Goal: Information Seeking & Learning: Find specific fact

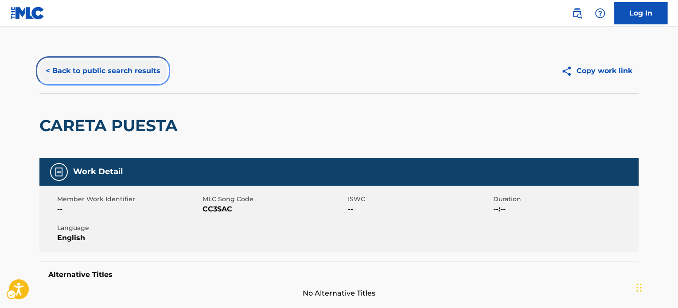
click at [91, 74] on button "< Back to public search results" at bounding box center [102, 71] width 127 height 22
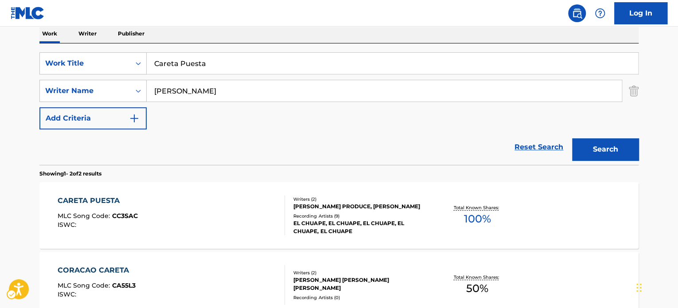
scroll to position [99, 0]
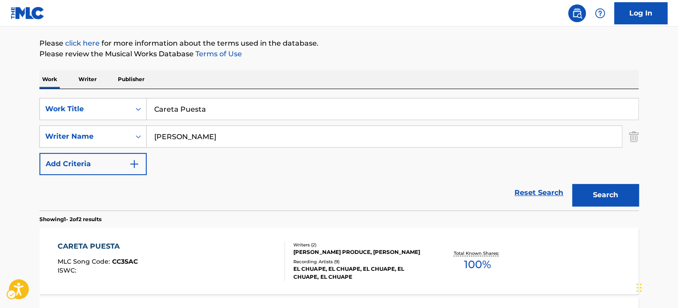
click at [216, 151] on div "SearchWithCriteria4fb0814a-b2d6-4948-944a-0a74334891f4 Work Title Careta Puesta…" at bounding box center [338, 136] width 599 height 77
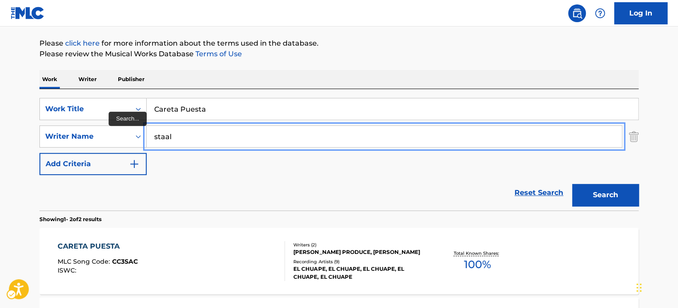
type input "staal"
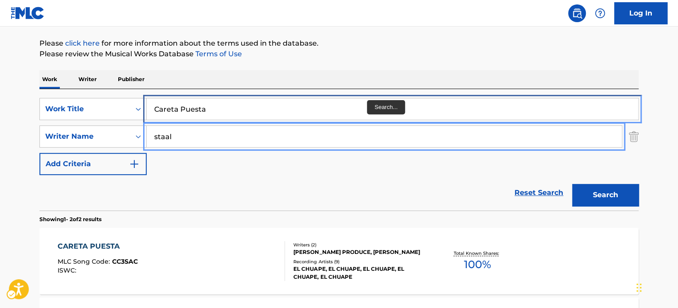
drag, startPoint x: 345, startPoint y: 106, endPoint x: 348, endPoint y: 102, distance: 5.1
paste input "call your name"
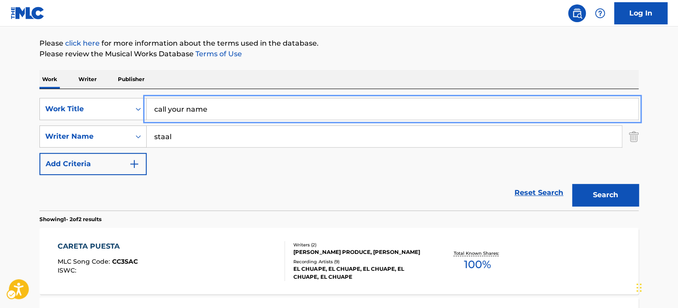
type input "call your name"
drag, startPoint x: 383, startPoint y: 70, endPoint x: 424, endPoint y: 93, distance: 47.2
click at [385, 71] on div "Work Writer Publisher" at bounding box center [338, 79] width 599 height 19
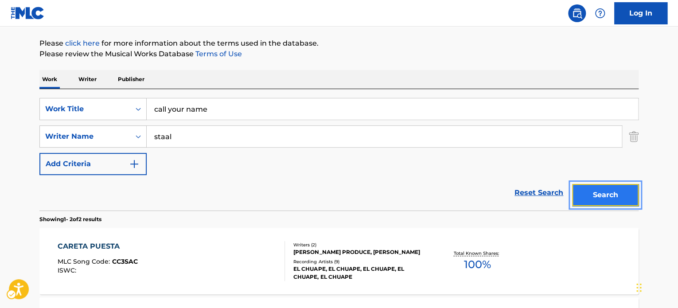
click at [597, 192] on button "Search" at bounding box center [605, 195] width 66 height 22
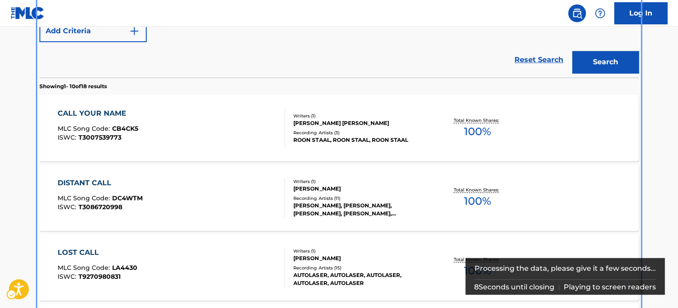
scroll to position [232, 0]
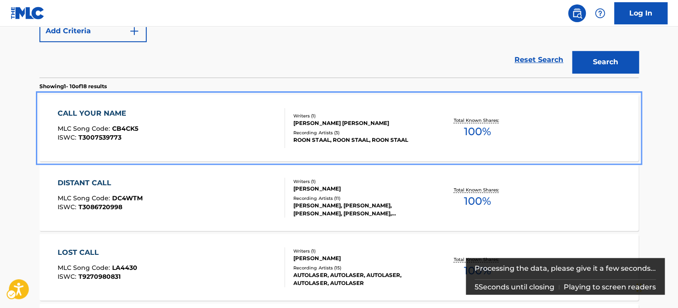
click at [183, 136] on div "CALL YOUR NAME MLC Song Code : CB4CK5 ISWC : T3007539773" at bounding box center [172, 128] width 228 height 40
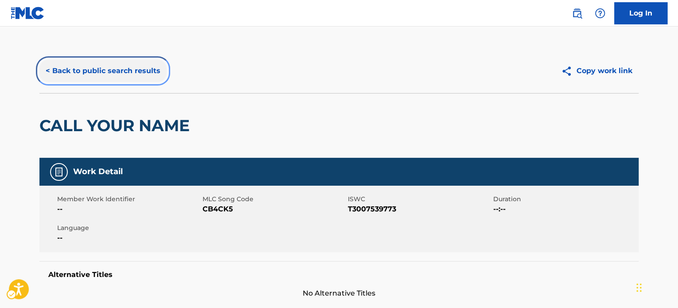
click at [92, 62] on button "< Back to public search results" at bounding box center [102, 71] width 127 height 22
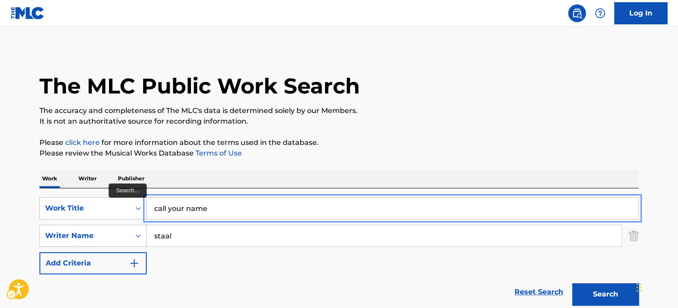
paste input "GROOT BEKEND GEHEIM"
type input "GROOT BEKEND GEHEIM"
click at [403, 143] on p "Please click here | New Window for more information about the terms used in the…" at bounding box center [338, 142] width 599 height 11
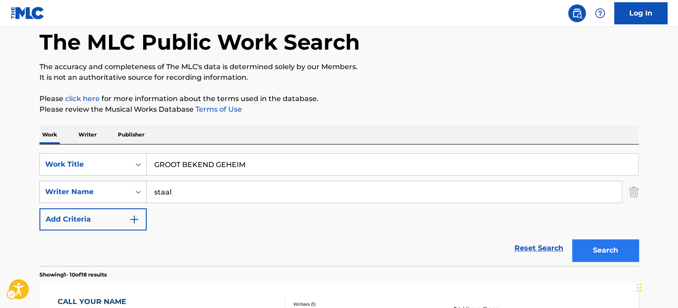
scroll to position [89, 0]
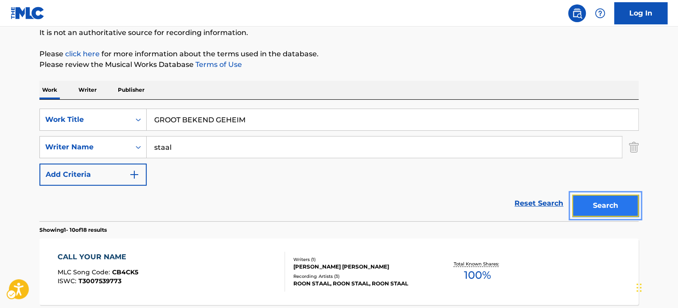
click at [623, 207] on button "Search" at bounding box center [605, 206] width 66 height 22
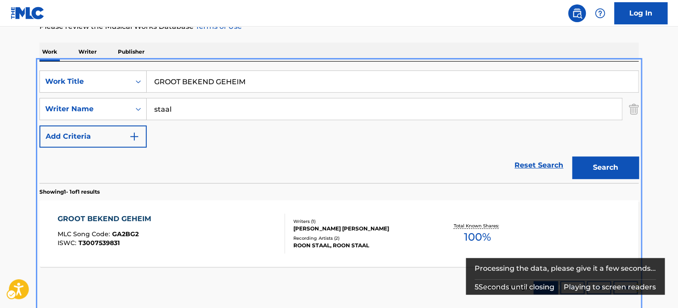
scroll to position [171, 0]
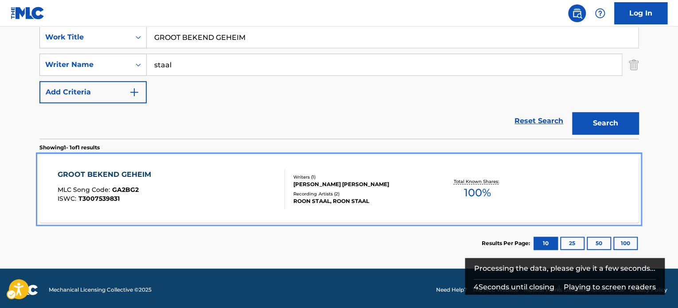
click at [211, 205] on div "GROOT BEKEND GEHEIM MLC Song Code : GA2BG2 ISWC : T3007539831" at bounding box center [172, 189] width 228 height 40
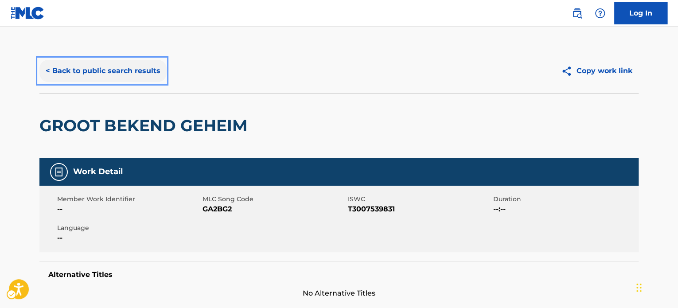
click at [96, 62] on button "< Back to public search results" at bounding box center [102, 71] width 127 height 22
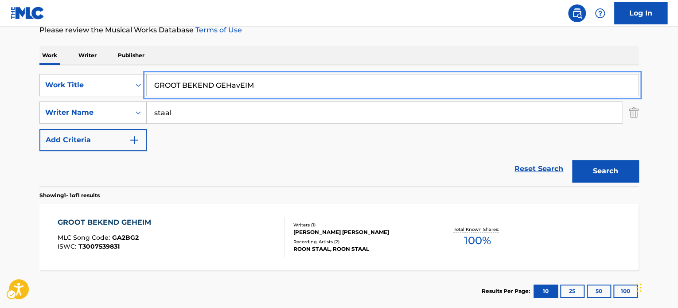
paste input "MORGEN KOMT ERAAN"
type input "MORGEN KOMT ERAAN"
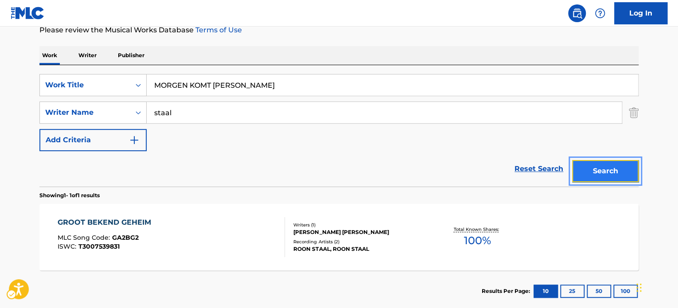
click at [594, 175] on button "Search" at bounding box center [605, 171] width 66 height 22
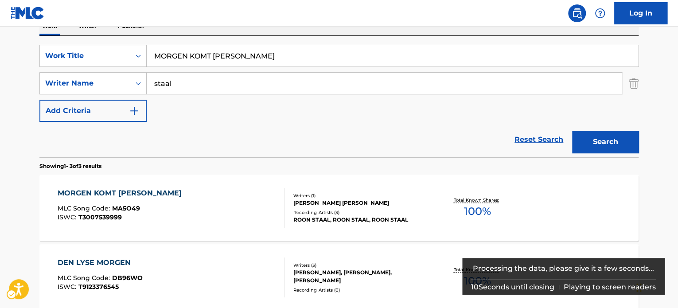
scroll to position [168, 0]
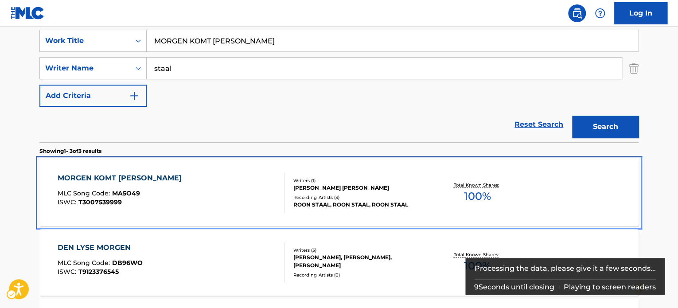
click at [369, 186] on div "[PERSON_NAME] E H [PERSON_NAME]" at bounding box center [360, 188] width 134 height 8
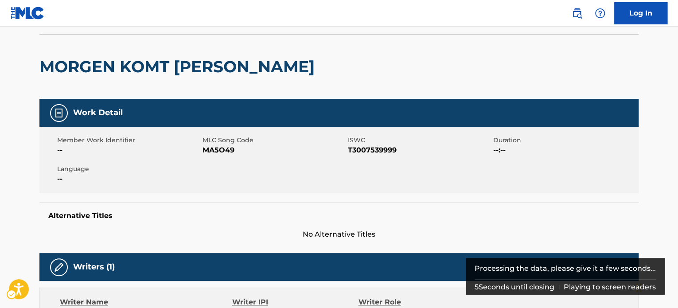
scroll to position [40, 0]
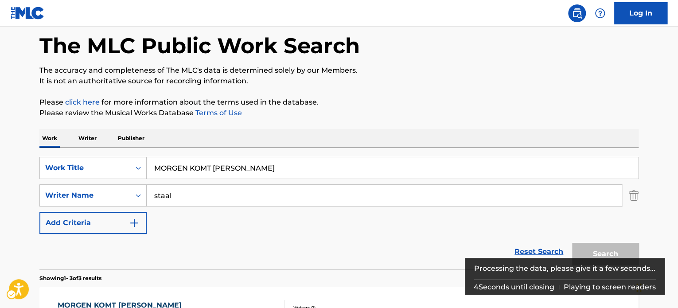
scroll to position [168, 0]
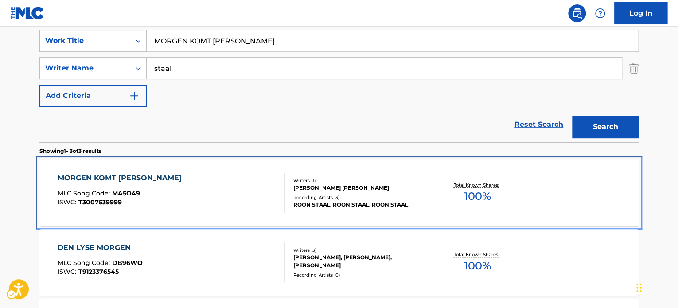
click at [157, 186] on div "MORGEN KOMT ERAAN MLC Song Code : MA5O49 ISWC : T3007539999" at bounding box center [172, 193] width 228 height 40
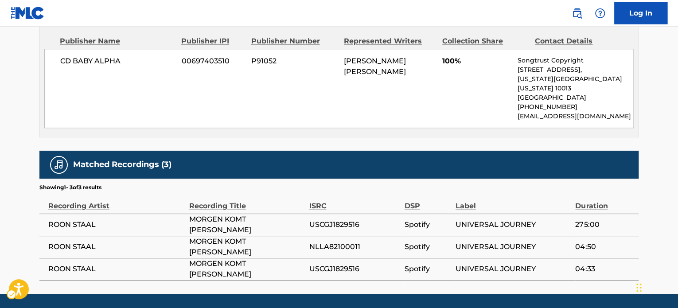
scroll to position [439, 0]
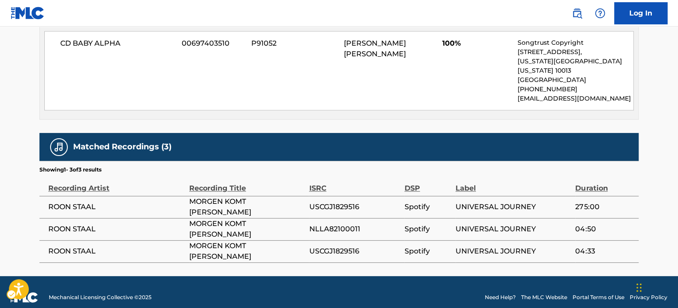
click at [321, 202] on span "USCGJ1829516" at bounding box center [354, 207] width 91 height 11
copy span "USCGJ1829516"
click at [340, 246] on span "USCGJ1829516" at bounding box center [354, 251] width 91 height 11
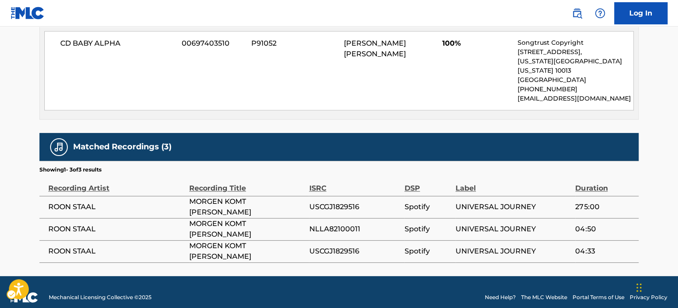
click at [340, 228] on td "NLLA82100011" at bounding box center [356, 229] width 95 height 22
click at [340, 224] on span "NLLA82100011" at bounding box center [354, 229] width 91 height 11
copy span "NLLA82100011"
click at [207, 102] on div "Publisher Name Publisher IPI Publisher Number Represented Writers Collection Sh…" at bounding box center [339, 64] width 598 height 110
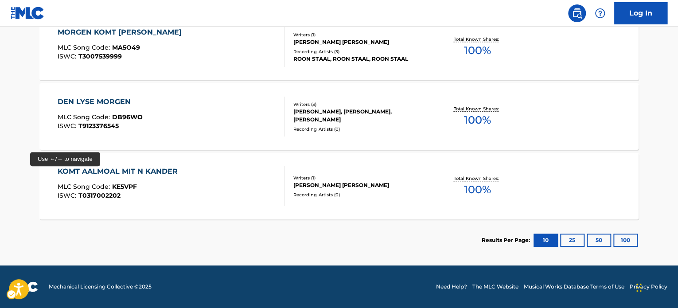
scroll to position [168, 0]
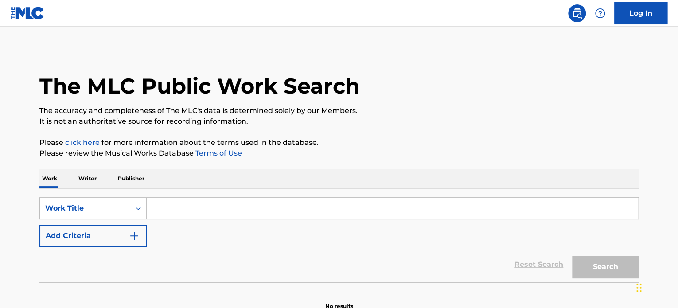
drag, startPoint x: 0, startPoint y: 0, endPoint x: 158, endPoint y: 208, distance: 261.3
click at [158, 208] on input "Search Form" at bounding box center [393, 208] width 492 height 21
paste input "call your name"
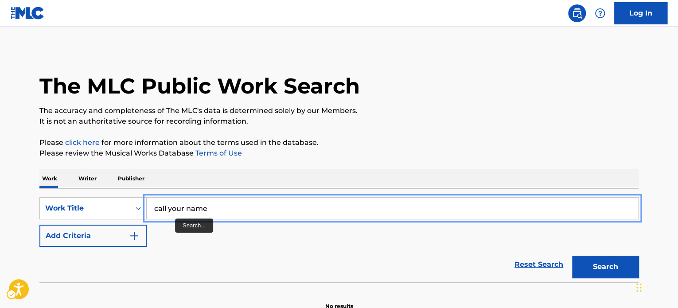
paste input "DEAR DREAM"
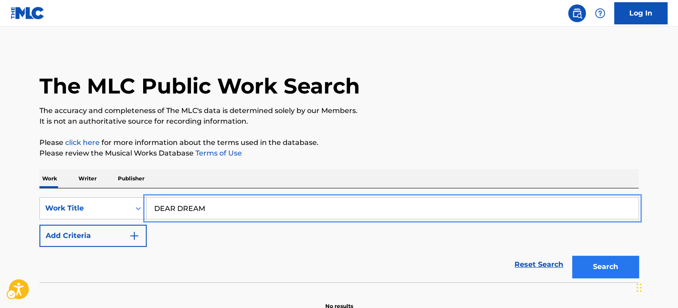
type input "DEAR DREAM"
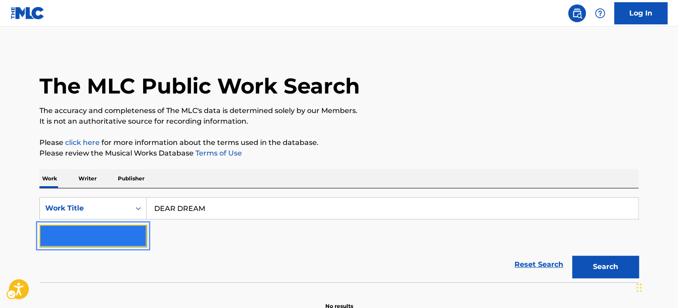
drag, startPoint x: 98, startPoint y: 230, endPoint x: 115, endPoint y: 230, distance: 17.3
click at [100, 230] on button "Add Criteria" at bounding box center [92, 236] width 107 height 22
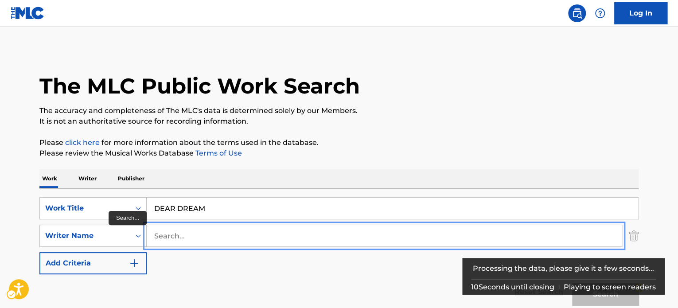
paste input "SULLIVAN"
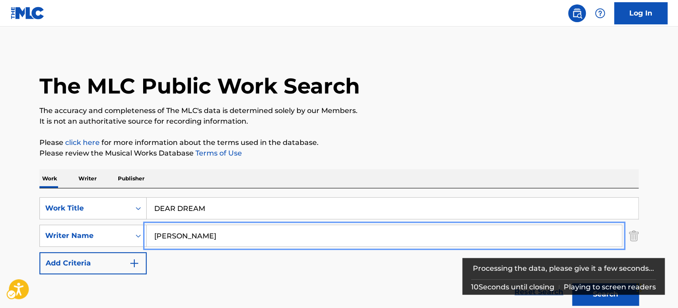
type input "SULLIVAN"
drag, startPoint x: 484, startPoint y: 144, endPoint x: 582, endPoint y: 204, distance: 115.0
click at [486, 145] on p "Please click here | New Window for more information about the terms used in the…" at bounding box center [338, 142] width 599 height 11
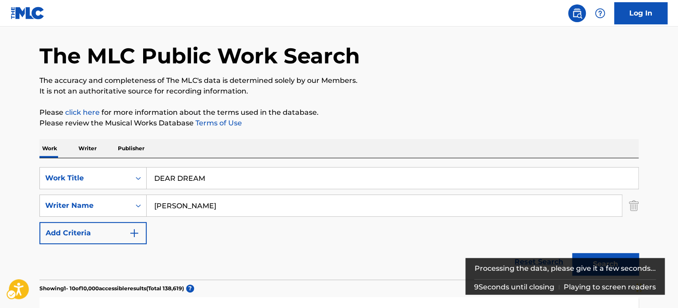
scroll to position [44, 0]
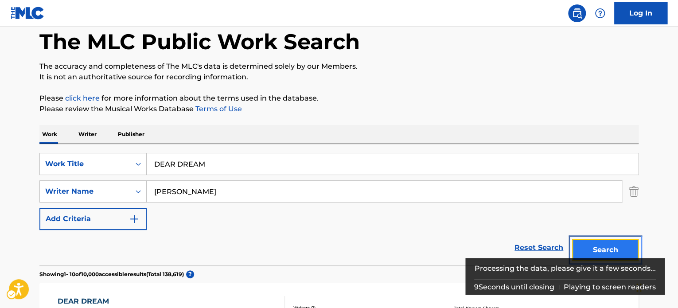
click at [597, 243] on button "Search" at bounding box center [605, 250] width 66 height 22
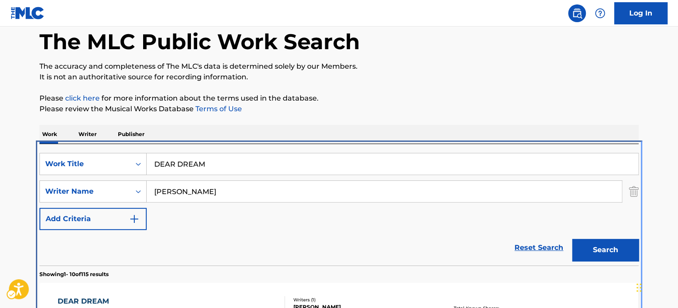
scroll to position [188, 0]
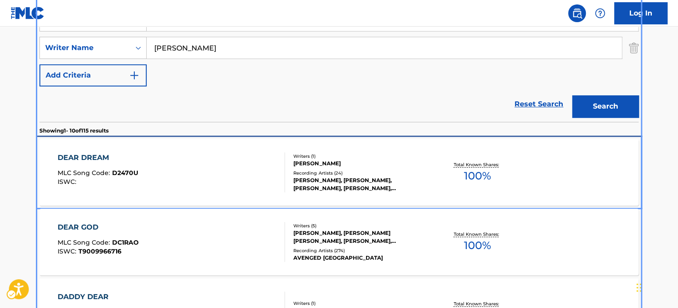
click at [242, 175] on div "DEAR DREAM MLC Song Code : D2470U ISWC :" at bounding box center [172, 172] width 228 height 40
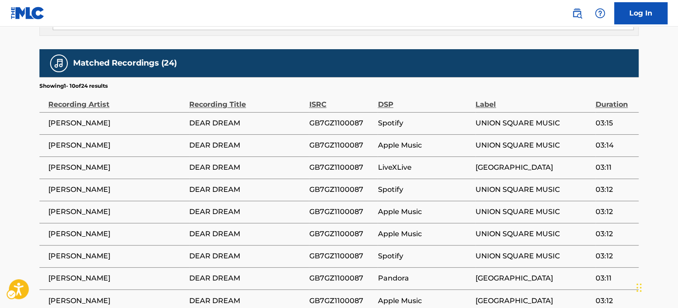
scroll to position [621, 0]
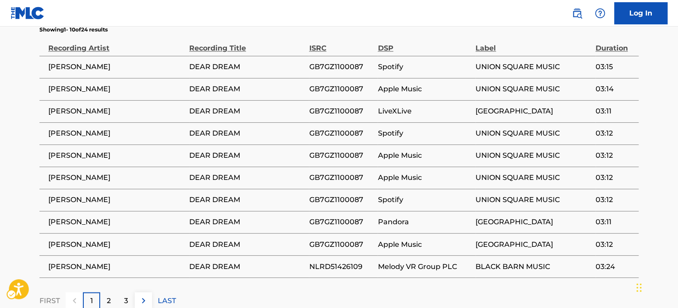
click at [346, 150] on span "GB7GZ1100087" at bounding box center [341, 155] width 64 height 11
copy span "GB7GZ1100087"
click at [349, 261] on span "NLRD51426109" at bounding box center [341, 266] width 64 height 11
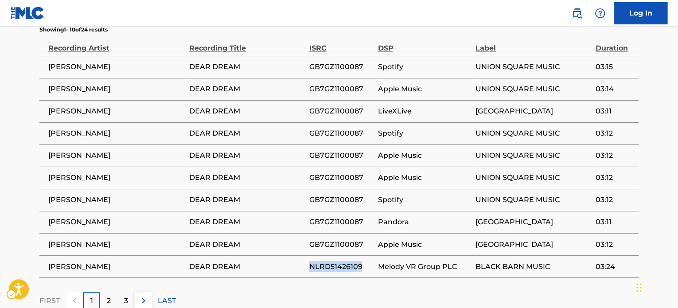
copy span "NLRD51426109"
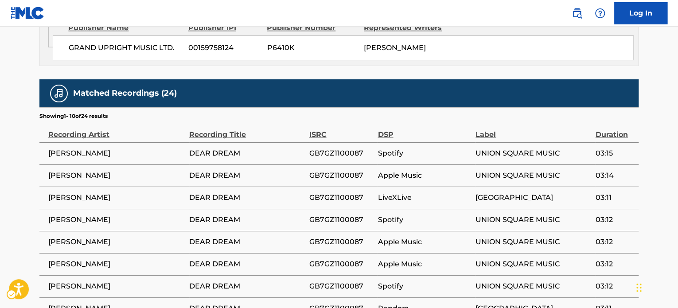
scroll to position [532, 0]
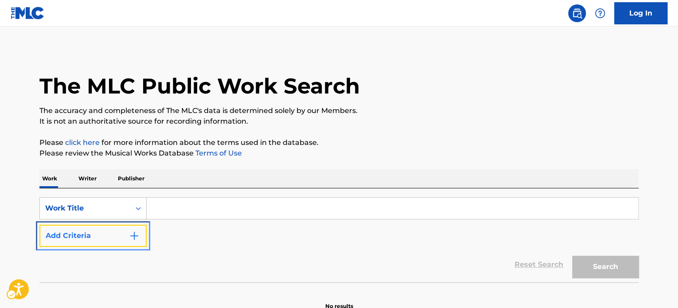
click at [110, 241] on button "Add Criteria" at bounding box center [92, 236] width 107 height 22
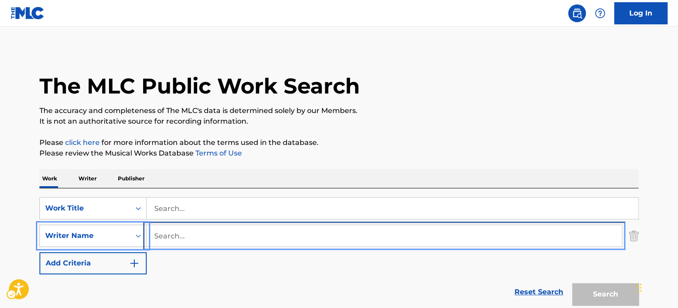
click at [169, 230] on input "Search..." at bounding box center [384, 235] width 475 height 21
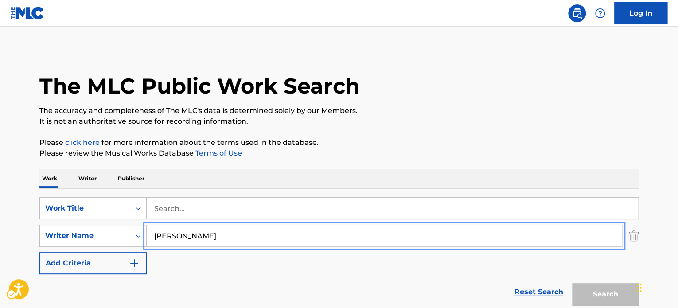
type input "SULLIVAN"
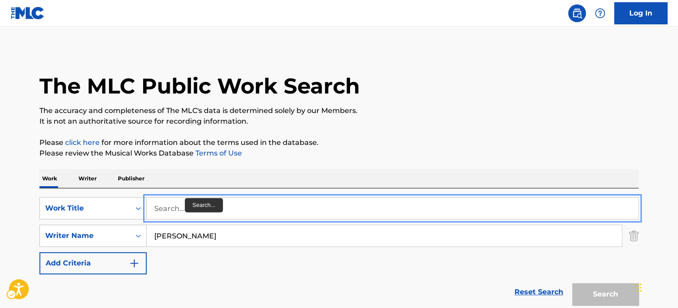
paste input "WHERE PEACEFUL WATERS FLOW"
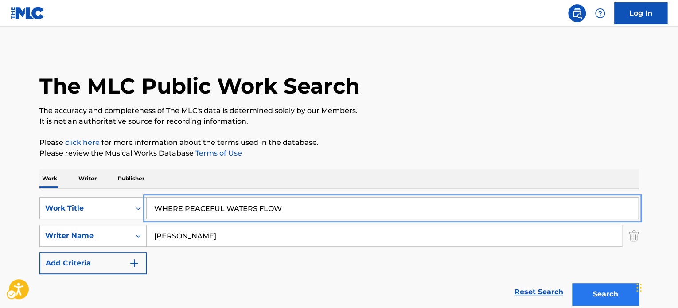
type input "WHERE PEACEFUL WATERS FLOW"
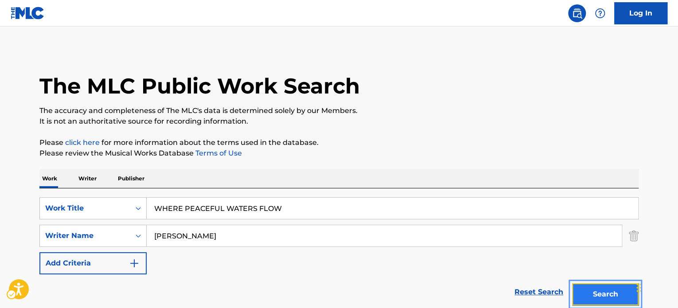
click at [596, 293] on button "Search" at bounding box center [605, 294] width 66 height 22
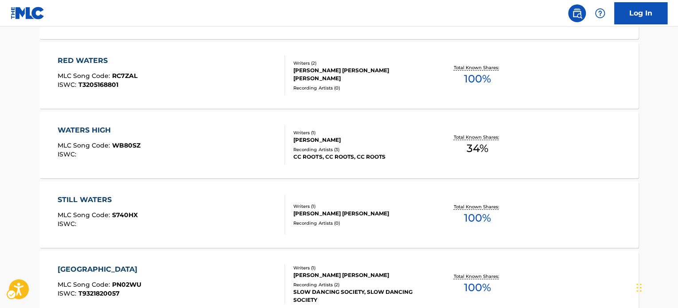
scroll to position [89, 0]
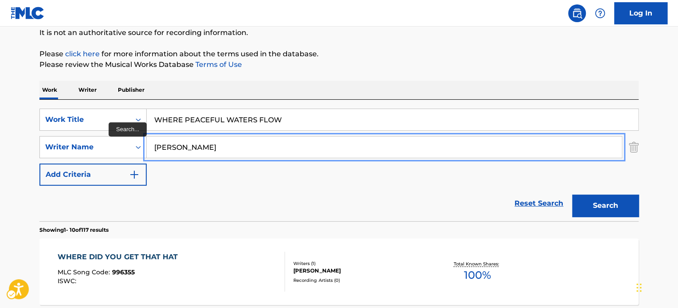
click at [215, 143] on input "SULLIVAN" at bounding box center [384, 147] width 475 height 21
type input "raymond"
click at [39, 164] on button "Add Criteria" at bounding box center [92, 175] width 107 height 22
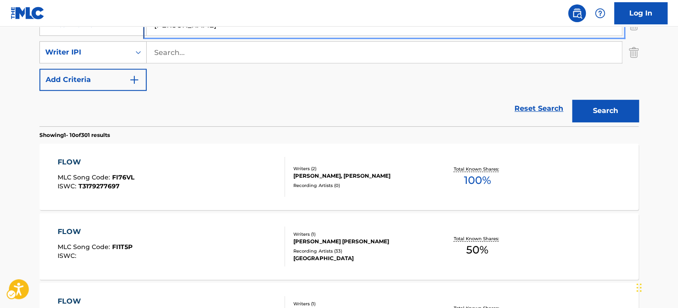
scroll to position [133, 0]
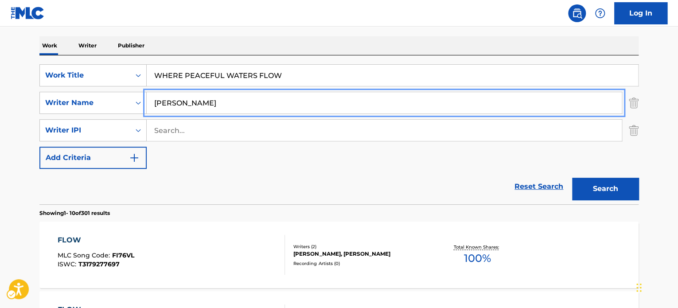
click at [221, 156] on div "SearchWithCriteria1940b701-4500-4e17-bcfd-1cf560266dad Work Title WHERE PEACEFU…" at bounding box center [338, 116] width 599 height 105
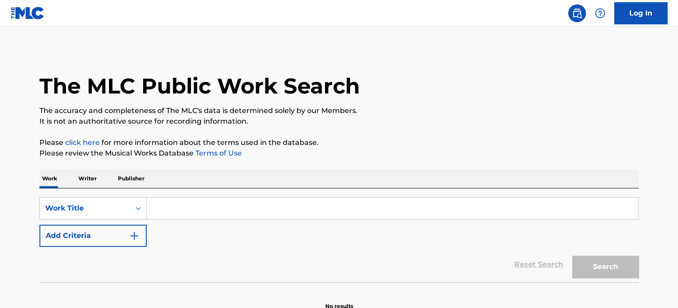
click at [230, 205] on input "Search Form" at bounding box center [393, 208] width 492 height 21
type input "v"
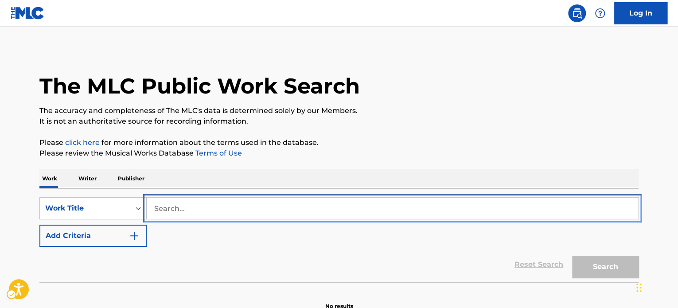
paste input "GROOT BEKEND GEHEIM"
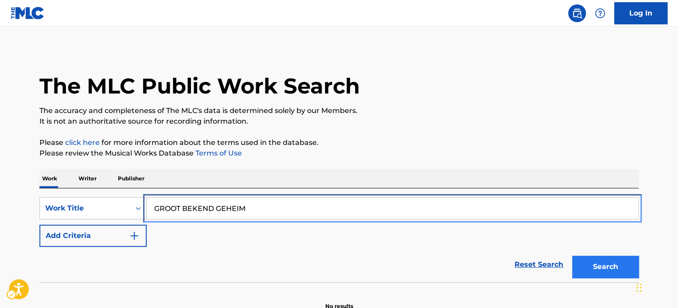
type input "GROOT BEKEND GEHEIM"
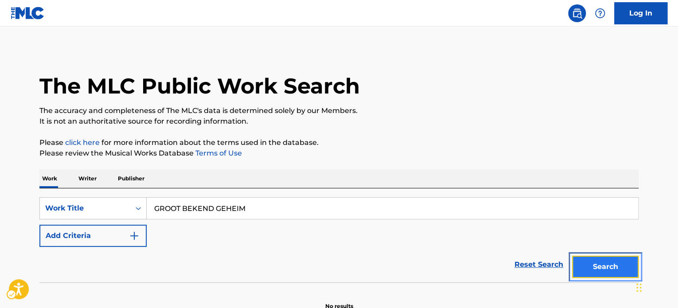
click at [601, 268] on button "Search" at bounding box center [605, 267] width 66 height 22
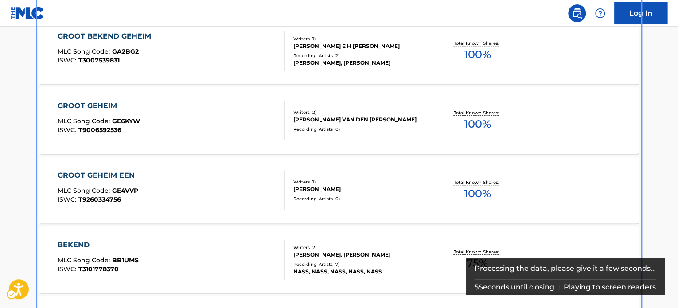
scroll to position [193, 0]
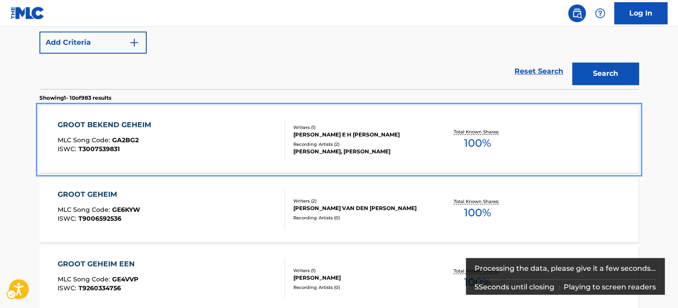
click at [195, 123] on div "GROOT BEKEND GEHEIM MLC Song Code : GA2BG2 ISWC : T3007539831" at bounding box center [172, 140] width 228 height 40
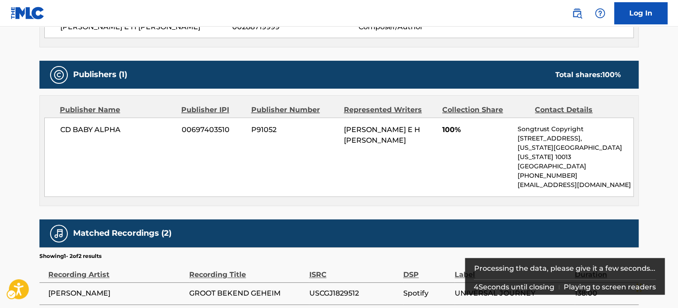
scroll to position [417, 0]
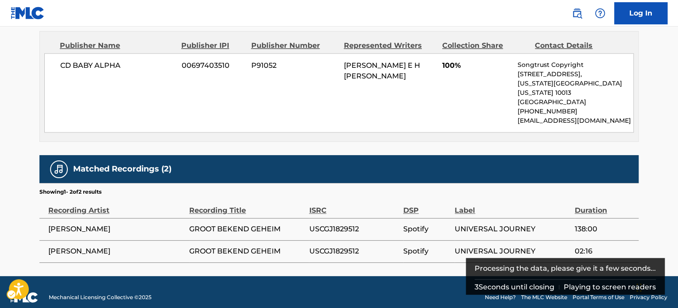
click at [334, 224] on span "USCGJ1829512" at bounding box center [354, 229] width 90 height 11
copy span "USCGJ1829512"
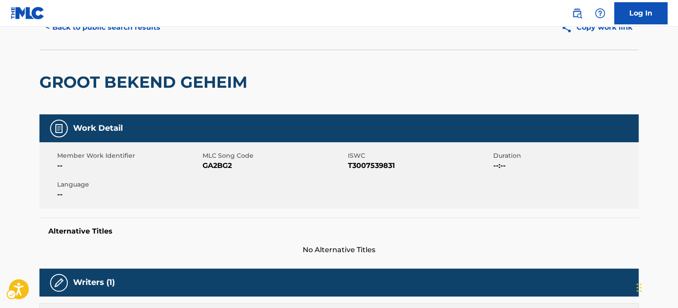
scroll to position [0, 0]
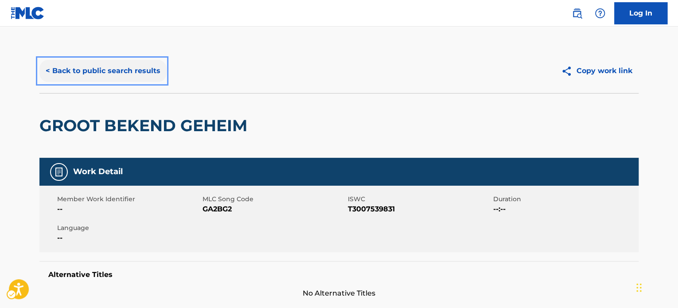
click at [117, 76] on button "< Back to public search results" at bounding box center [102, 71] width 127 height 22
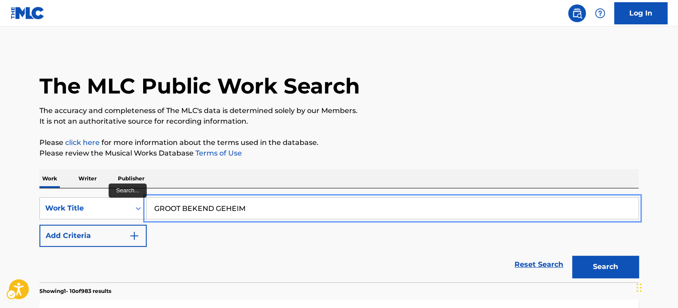
paste input "PEACE"
type input "PEACE"
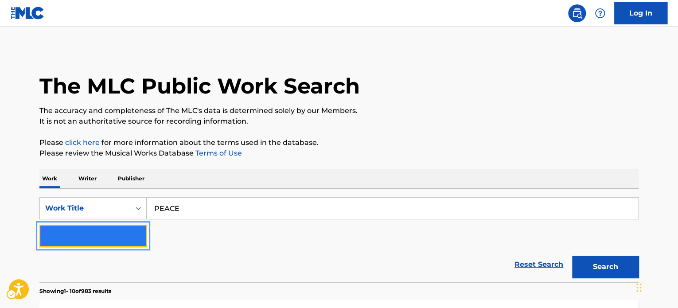
click at [112, 231] on button "Add Criteria" at bounding box center [92, 236] width 107 height 22
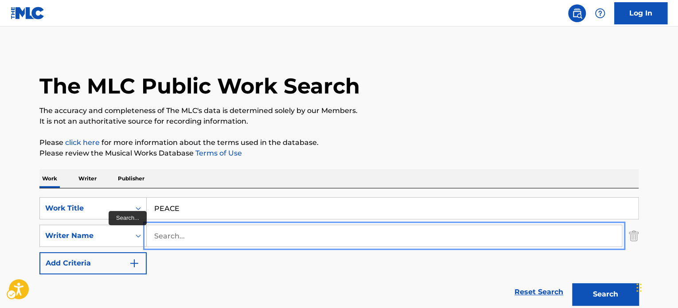
drag, startPoint x: 112, startPoint y: 231, endPoint x: 189, endPoint y: 230, distance: 77.1
type input "staal"
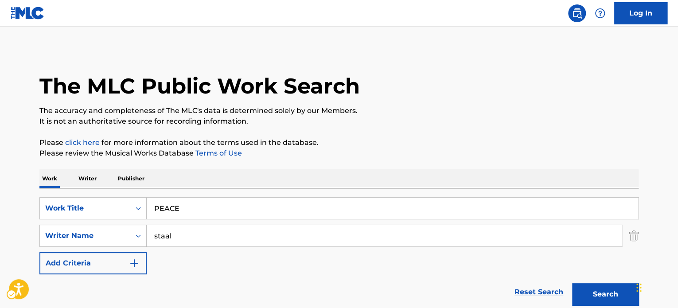
drag, startPoint x: 414, startPoint y: 129, endPoint x: 527, endPoint y: 246, distance: 162.1
click at [593, 293] on button "Search" at bounding box center [605, 294] width 66 height 22
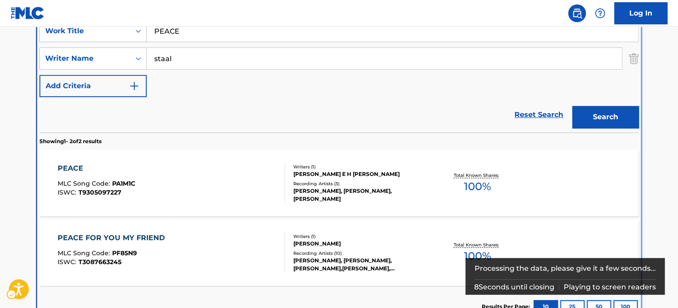
scroll to position [188, 0]
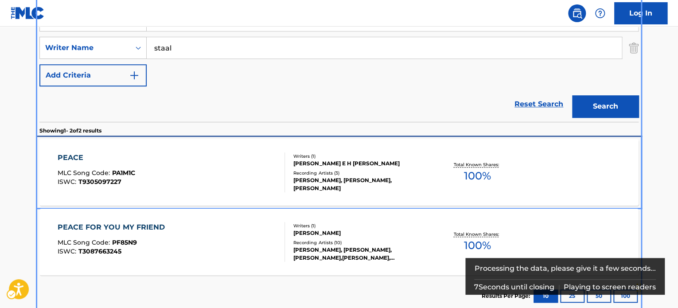
click at [411, 174] on div "Recording Artists ( 3 )" at bounding box center [360, 173] width 134 height 7
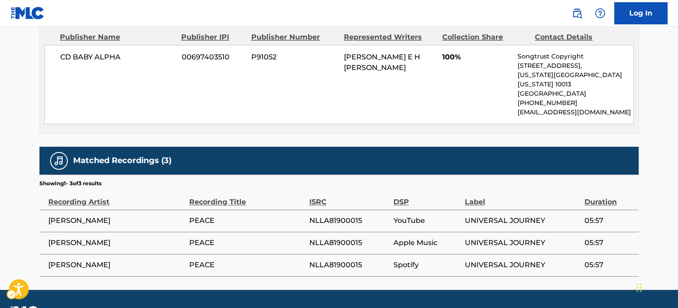
scroll to position [439, 0]
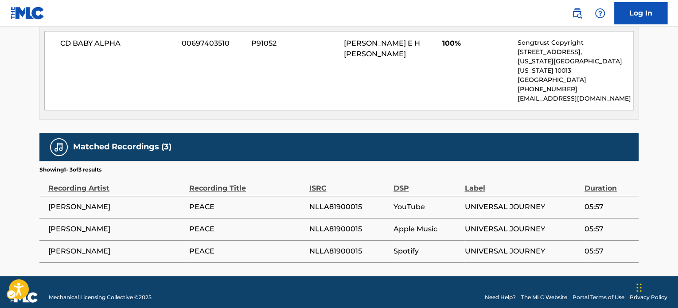
click at [338, 202] on span "NLLA81900015" at bounding box center [349, 207] width 80 height 11
copy span "NLLA81900015"
click at [149, 146] on div "Matched Recordings (3)" at bounding box center [338, 147] width 599 height 28
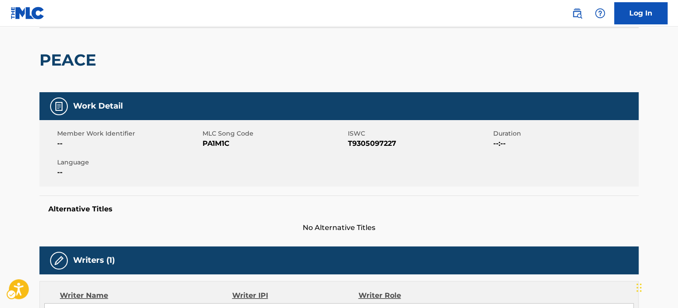
scroll to position [0, 0]
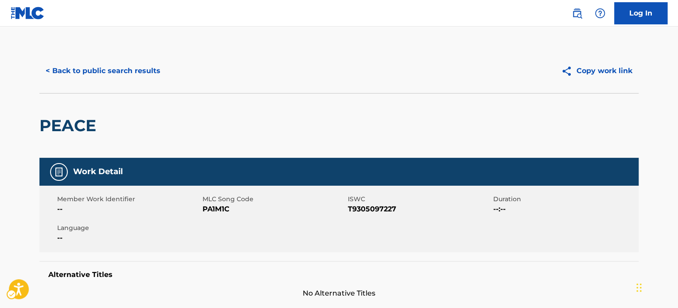
click at [196, 84] on div "< Back to public search results Copy work link" at bounding box center [338, 71] width 599 height 44
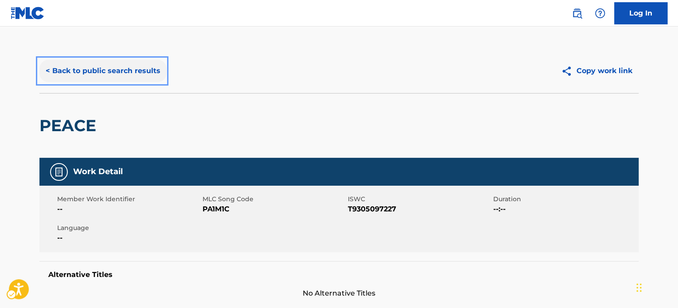
click at [145, 67] on button "< Back to public search results" at bounding box center [102, 71] width 127 height 22
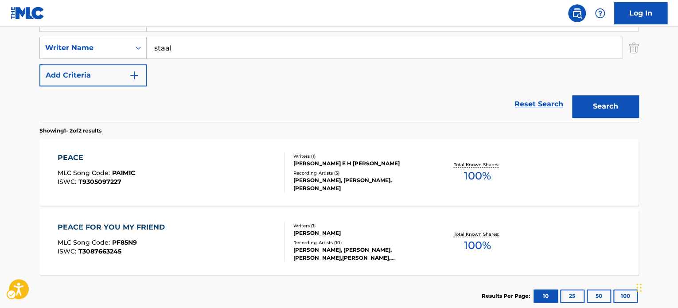
scroll to position [144, 0]
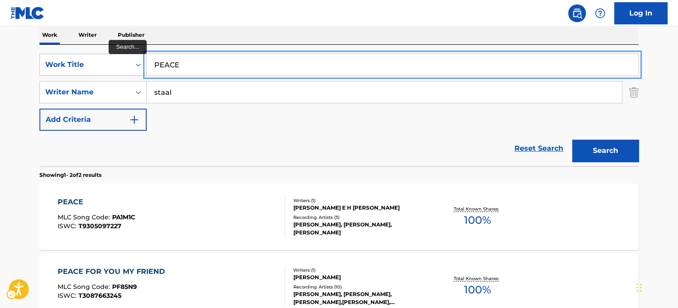
paste input "THE GARDEN OF LIGHT"
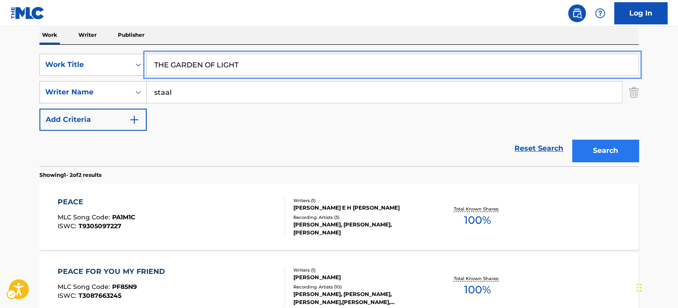
type input "THE GARDEN OF LIGHT"
click at [615, 154] on button "Search" at bounding box center [605, 151] width 66 height 22
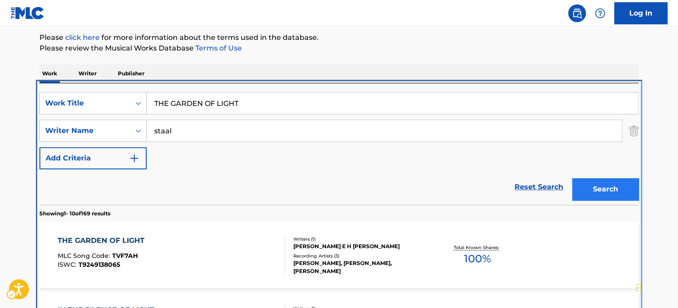
scroll to position [188, 0]
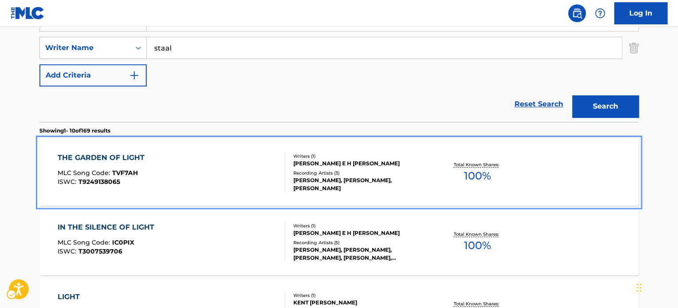
click at [261, 161] on div "THE GARDEN OF LIGHT MLC Song Code : TVF7AH ISWC : T9249138065" at bounding box center [172, 172] width 228 height 40
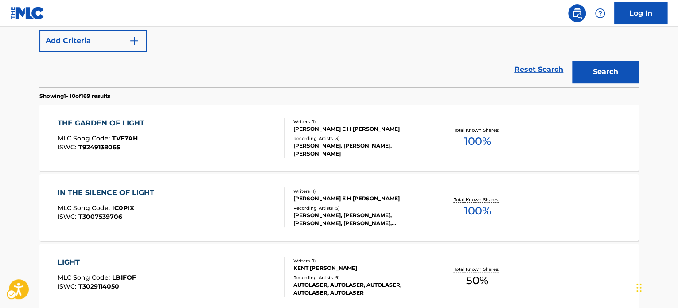
scroll to position [232, 0]
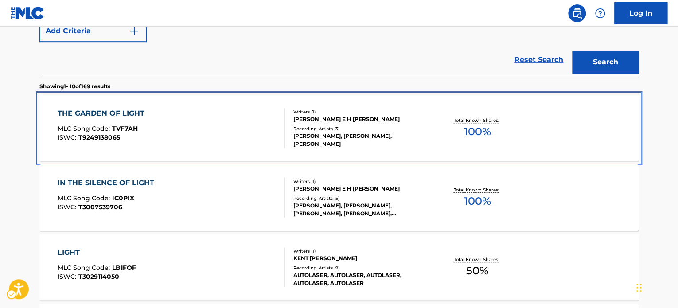
click at [238, 138] on div "THE GARDEN OF LIGHT MLC Song Code : TVF7AH ISWC : T9249138065" at bounding box center [172, 128] width 228 height 40
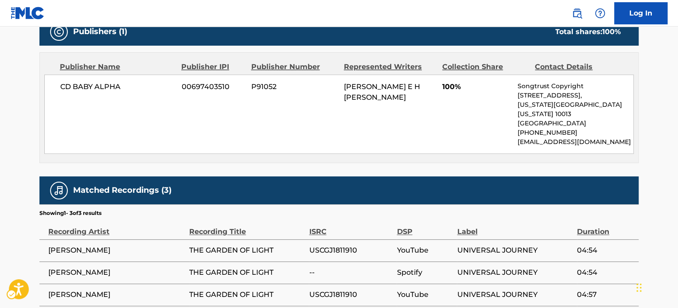
scroll to position [439, 0]
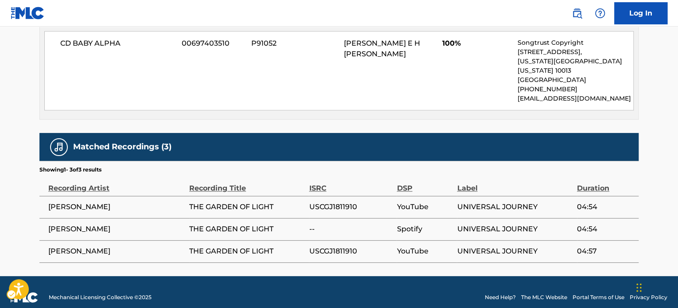
drag, startPoint x: 314, startPoint y: 191, endPoint x: 316, endPoint y: 196, distance: 5.1
click at [315, 202] on span "USCGJ1811910" at bounding box center [350, 207] width 83 height 11
click at [316, 202] on span "USCGJ1811910" at bounding box center [350, 207] width 83 height 11
copy span "USCGJ1811910"
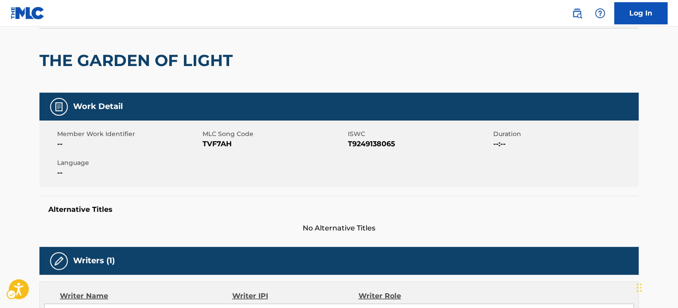
scroll to position [0, 0]
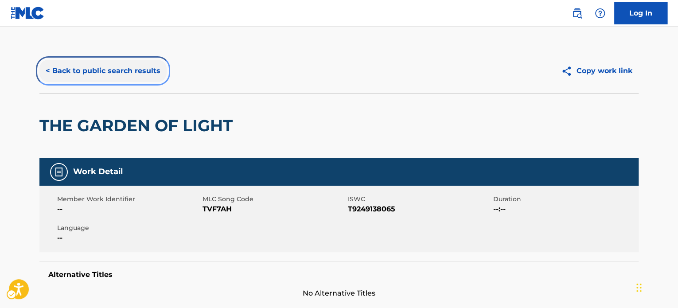
click at [124, 72] on button "< Back to public search results" at bounding box center [102, 71] width 127 height 22
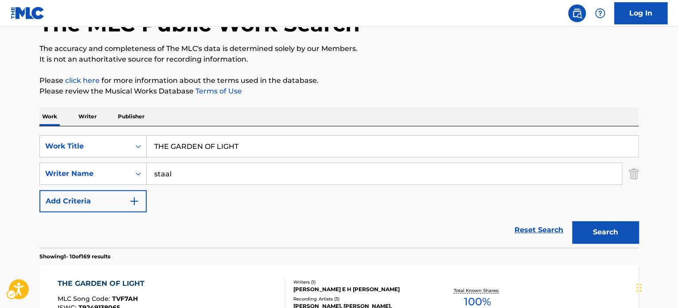
scroll to position [62, 0]
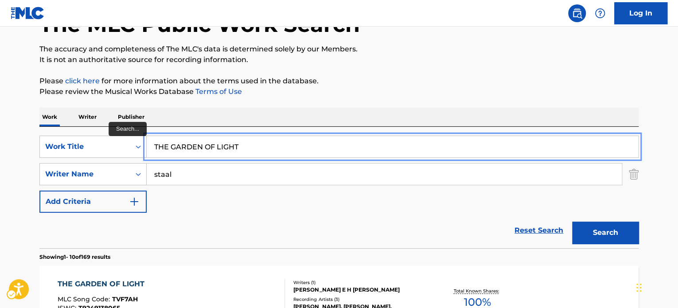
paste input "WHEN THE WAVES ARE TOO HIGH"
type input "WHEN THE WAVES ARE TOO HIGH"
drag, startPoint x: 358, startPoint y: 100, endPoint x: 477, endPoint y: 180, distance: 143.2
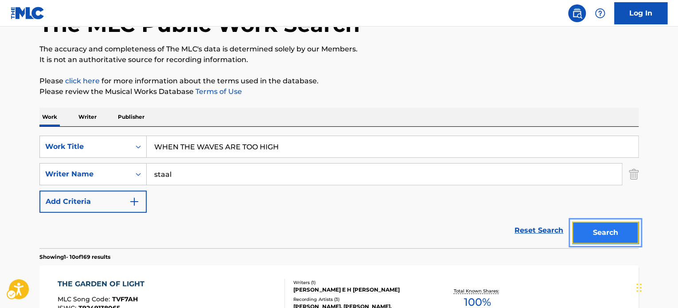
click at [594, 240] on button "Search" at bounding box center [605, 233] width 66 height 22
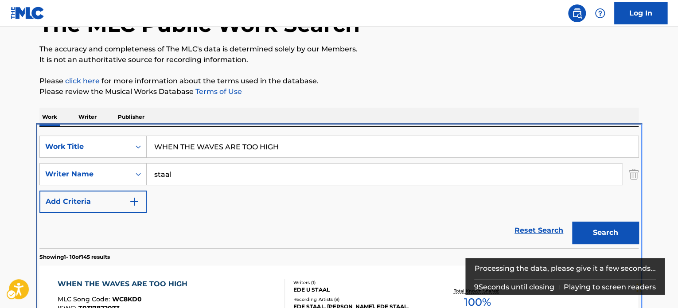
scroll to position [188, 0]
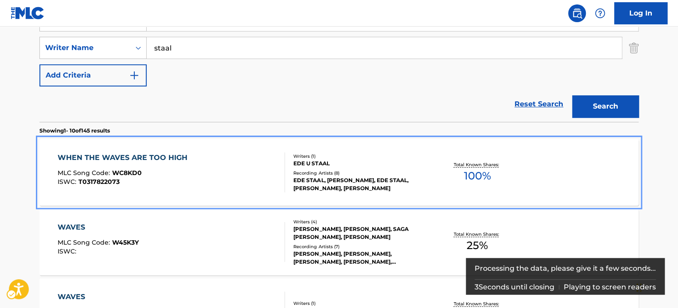
click at [263, 159] on div "WHEN THE WAVES ARE TOO HIGH MLC Song Code : WC8KD0 ISWC : T0317822073" at bounding box center [172, 172] width 228 height 40
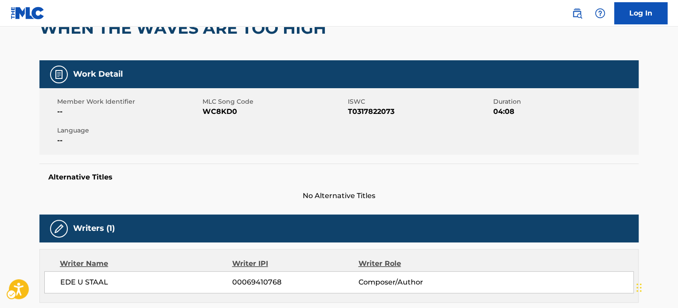
scroll to position [25, 0]
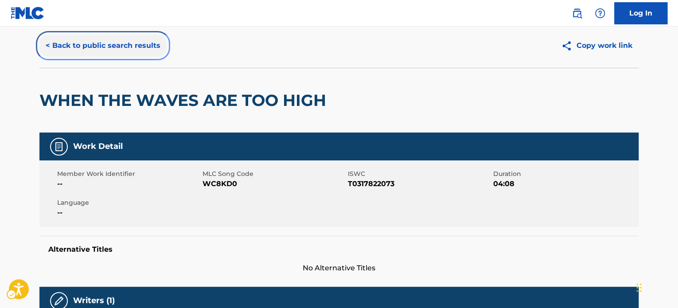
drag, startPoint x: 124, startPoint y: 36, endPoint x: 138, endPoint y: 50, distance: 20.1
click at [124, 36] on button "< Back to public search results" at bounding box center [102, 46] width 127 height 22
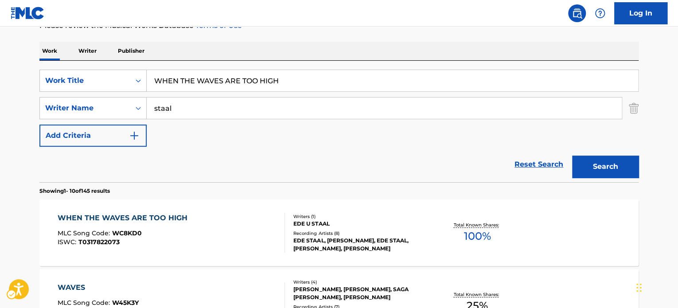
scroll to position [11, 0]
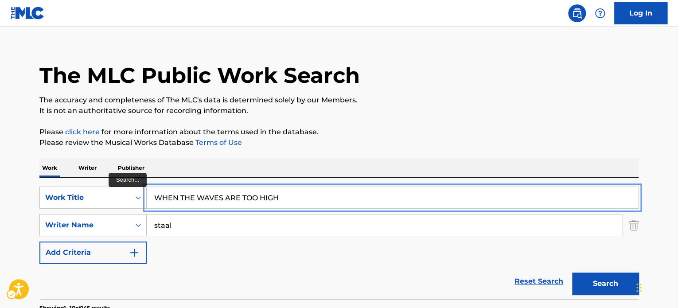
paste input "MALAWIAANS GEBED"
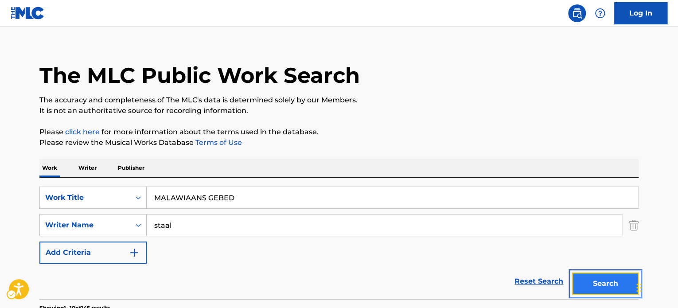
click at [603, 284] on button "Search" at bounding box center [605, 284] width 66 height 22
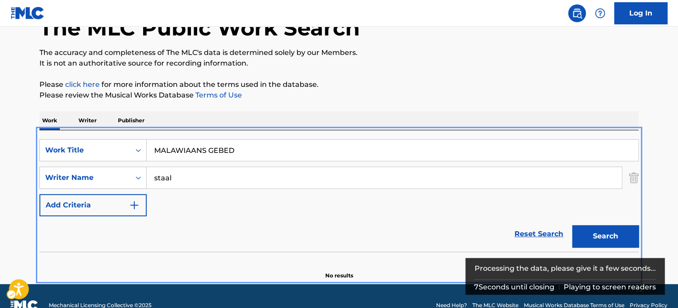
scroll to position [74, 0]
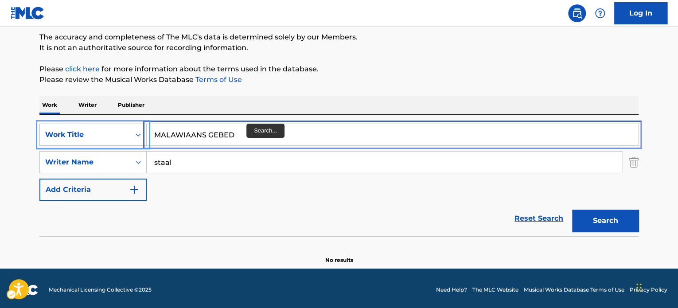
click at [246, 125] on input "MALAWIAANS GEBED" at bounding box center [393, 134] width 492 height 21
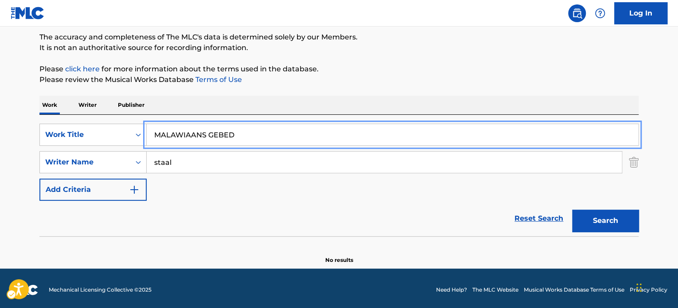
paste input "LET THE CHILDREN HAVE A WORL"
type input "LET THE CHILDREN HAVE A WORLD"
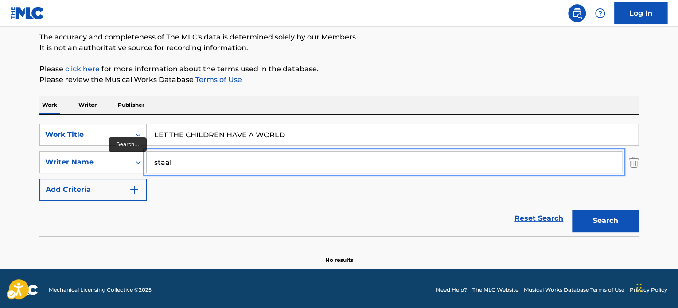
paste input "[PERSON_NAME]"
type input "[PERSON_NAME]"
click at [431, 93] on div "The MLC Public Work Search The accuracy and completeness of The MLC's data is d…" at bounding box center [339, 119] width 621 height 289
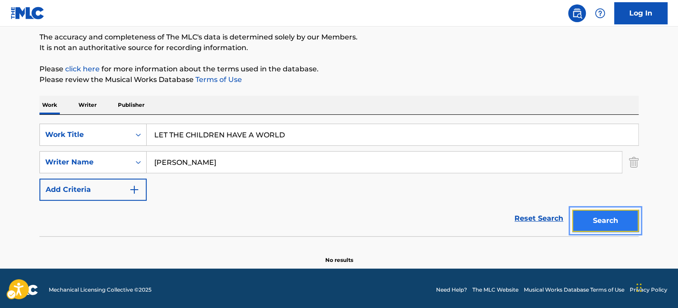
click at [589, 212] on button "Search" at bounding box center [605, 221] width 66 height 22
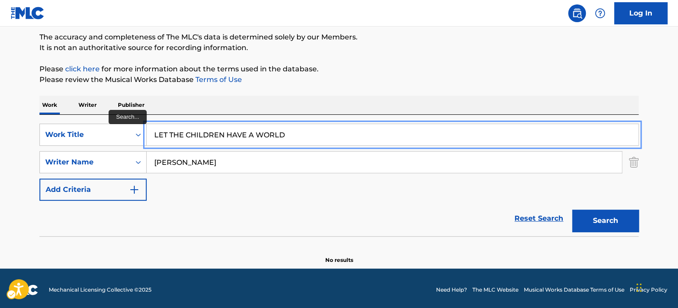
click at [248, 125] on input "LET THE CHILDREN HAVE A WORLD" at bounding box center [393, 134] width 492 height 21
paste input "ONDERWEG"
type input "ONDERWEG"
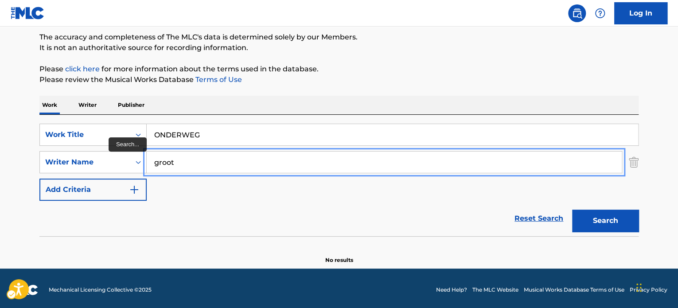
type input "groot"
click at [572, 210] on button "Search" at bounding box center [605, 221] width 66 height 22
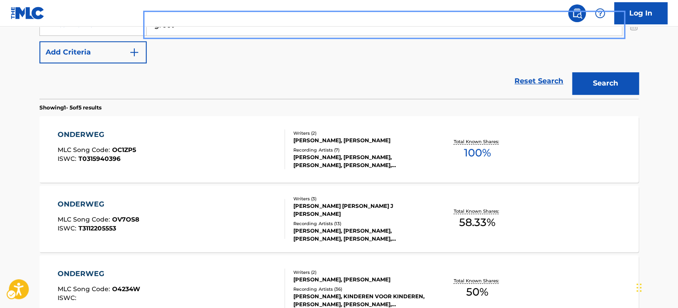
scroll to position [211, 0]
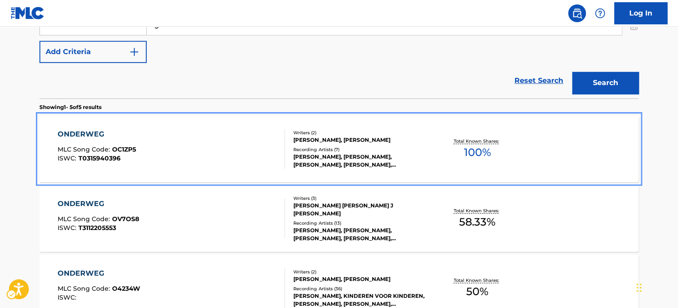
click at [274, 152] on div "ONDERWEG MLC Song Code : OC1ZP5 ISWC : T0315940396" at bounding box center [172, 149] width 228 height 40
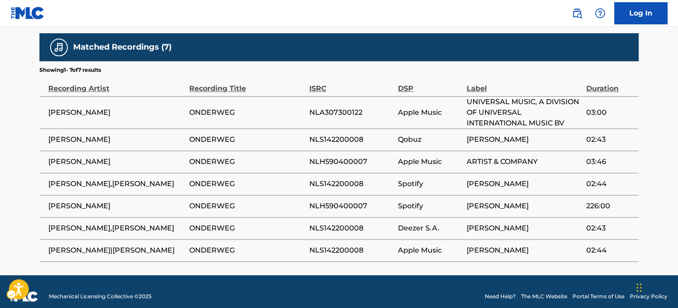
scroll to position [500, 0]
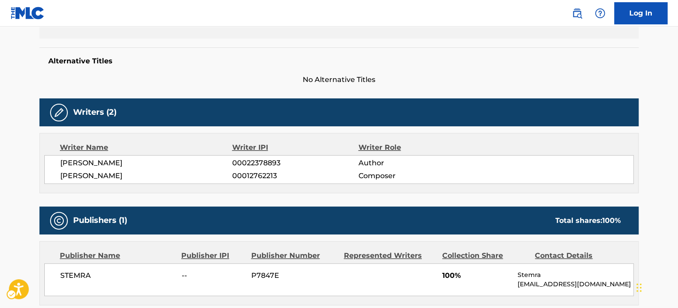
scroll to position [190, 0]
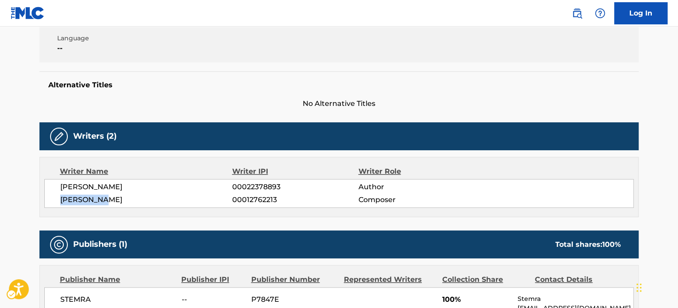
drag, startPoint x: 108, startPoint y: 197, endPoint x: 62, endPoint y: 200, distance: 46.6
click at [62, 200] on span "[PERSON_NAME]" at bounding box center [146, 200] width 172 height 11
copy span "BOUDEWIJN"
click at [215, 86] on h5 "Alternative Titles" at bounding box center [339, 85] width 582 height 9
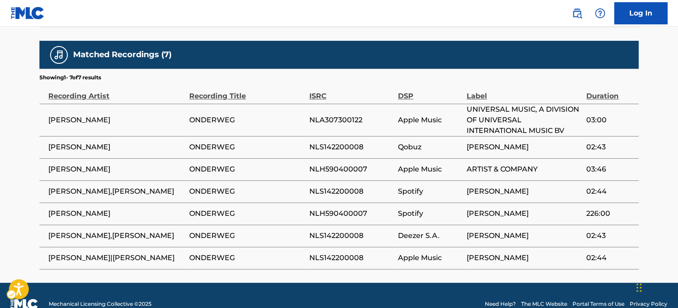
scroll to position [500, 0]
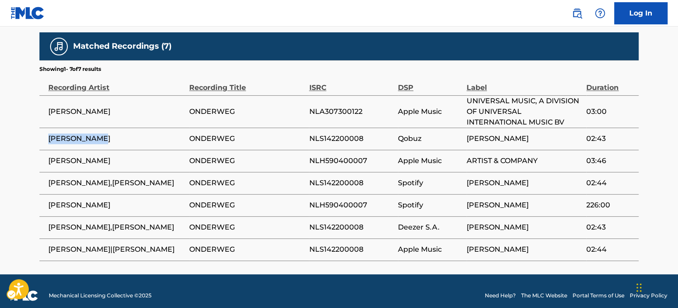
drag, startPoint x: 107, startPoint y: 140, endPoint x: 48, endPoint y: 140, distance: 59.4
click at [48, 140] on span "[PERSON_NAME]" at bounding box center [116, 138] width 137 height 11
click at [122, 134] on span "[PERSON_NAME]" at bounding box center [116, 138] width 137 height 11
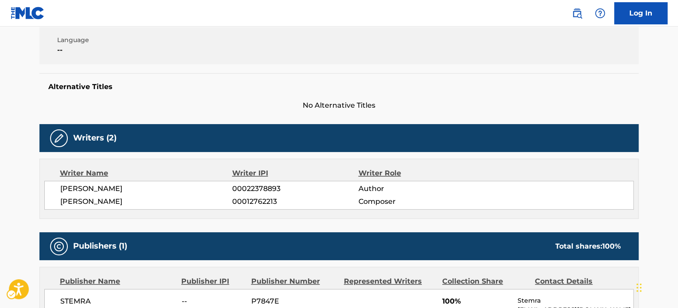
scroll to position [190, 0]
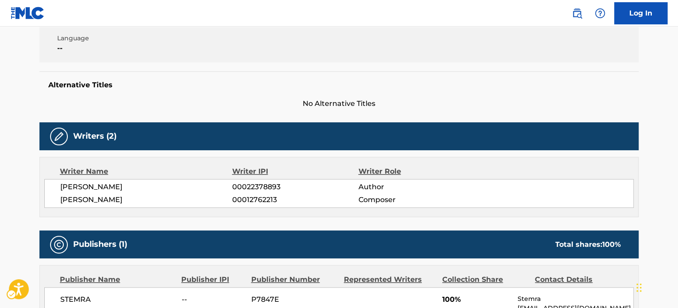
drag, startPoint x: 163, startPoint y: 184, endPoint x: 60, endPoint y: 187, distance: 102.9
click at [60, 187] on span "[PERSON_NAME]" at bounding box center [146, 187] width 172 height 11
copy span "[PERSON_NAME]"
click at [274, 187] on span "00022378893" at bounding box center [295, 187] width 126 height 11
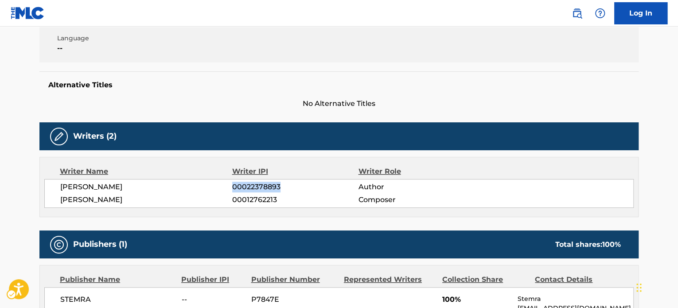
copy span "00022378893"
click at [144, 196] on span "[PERSON_NAME]" at bounding box center [146, 200] width 172 height 11
copy div "[PERSON_NAME]"
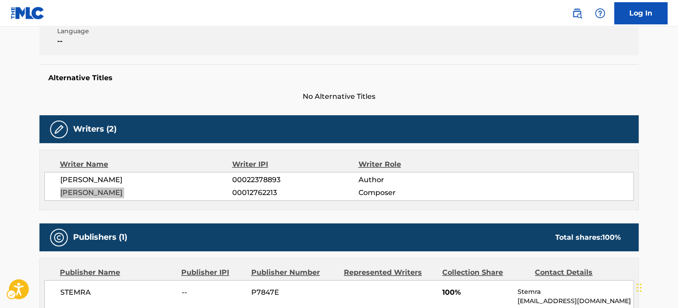
scroll to position [0, 0]
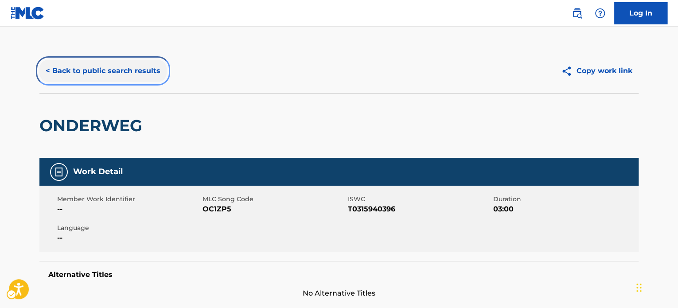
click at [139, 73] on button "< Back to public search results" at bounding box center [102, 71] width 127 height 22
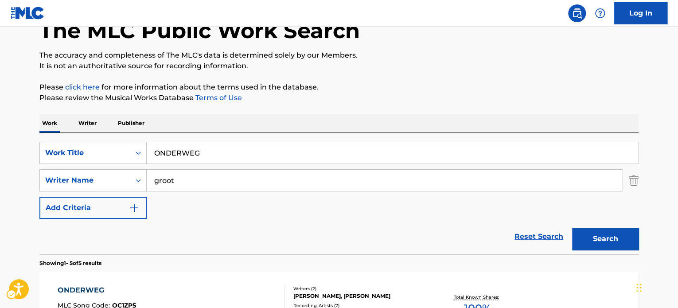
scroll to position [40, 0]
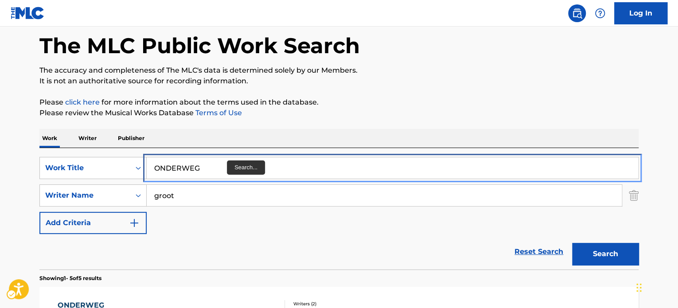
paste input "THE COLOR OF TWILIGHT"
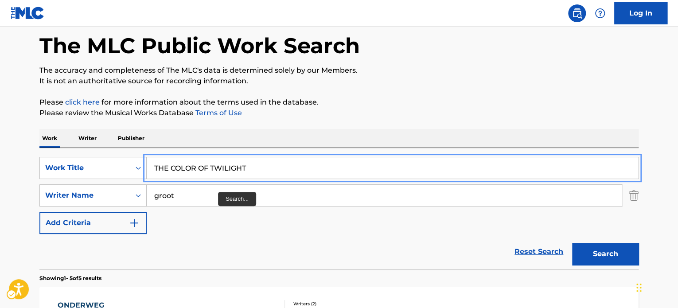
type input "THE COLOR OF TWILIGHT"
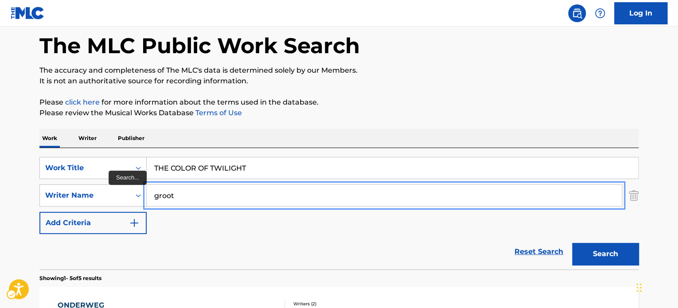
click at [218, 193] on input "groot" at bounding box center [384, 195] width 475 height 21
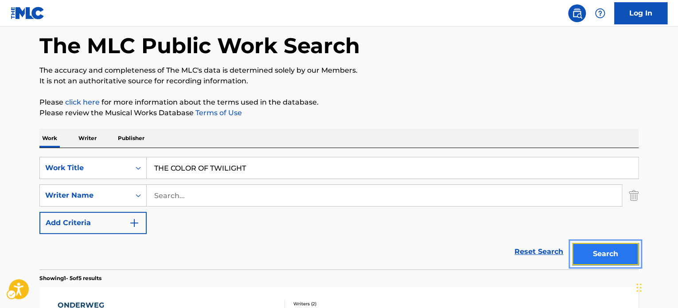
click at [585, 248] on button "Search" at bounding box center [605, 254] width 66 height 22
